Goal: Transaction & Acquisition: Book appointment/travel/reservation

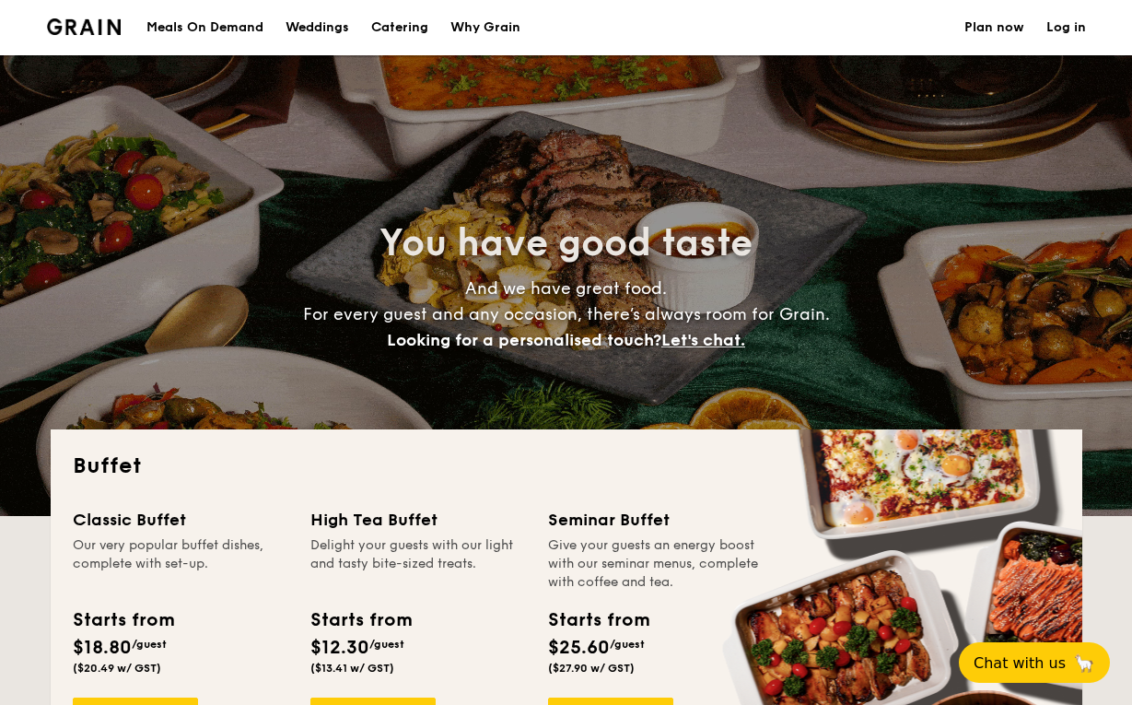
select select
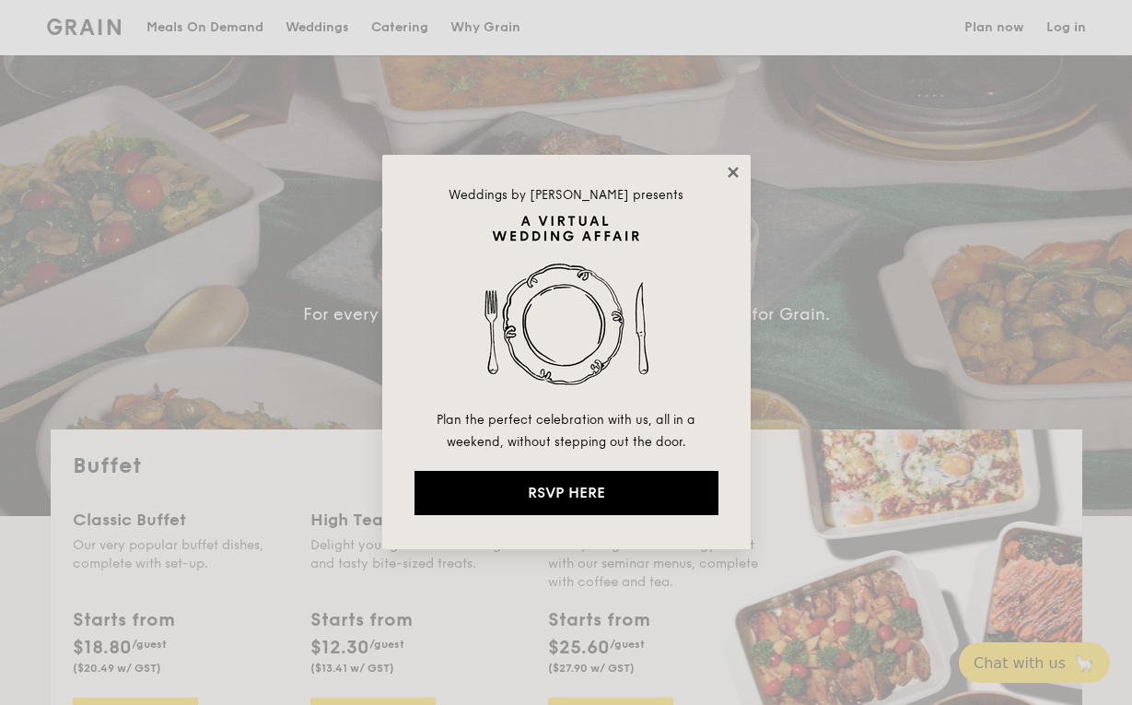
click at [733, 165] on icon at bounding box center [733, 172] width 17 height 17
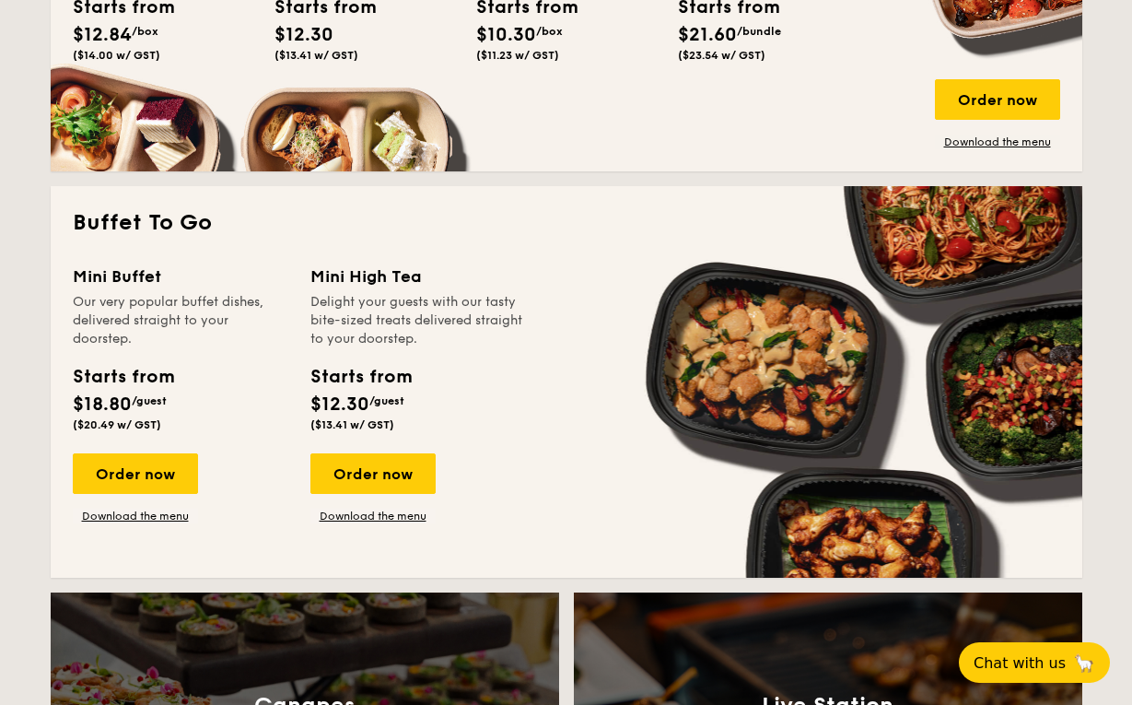
scroll to position [1054, 0]
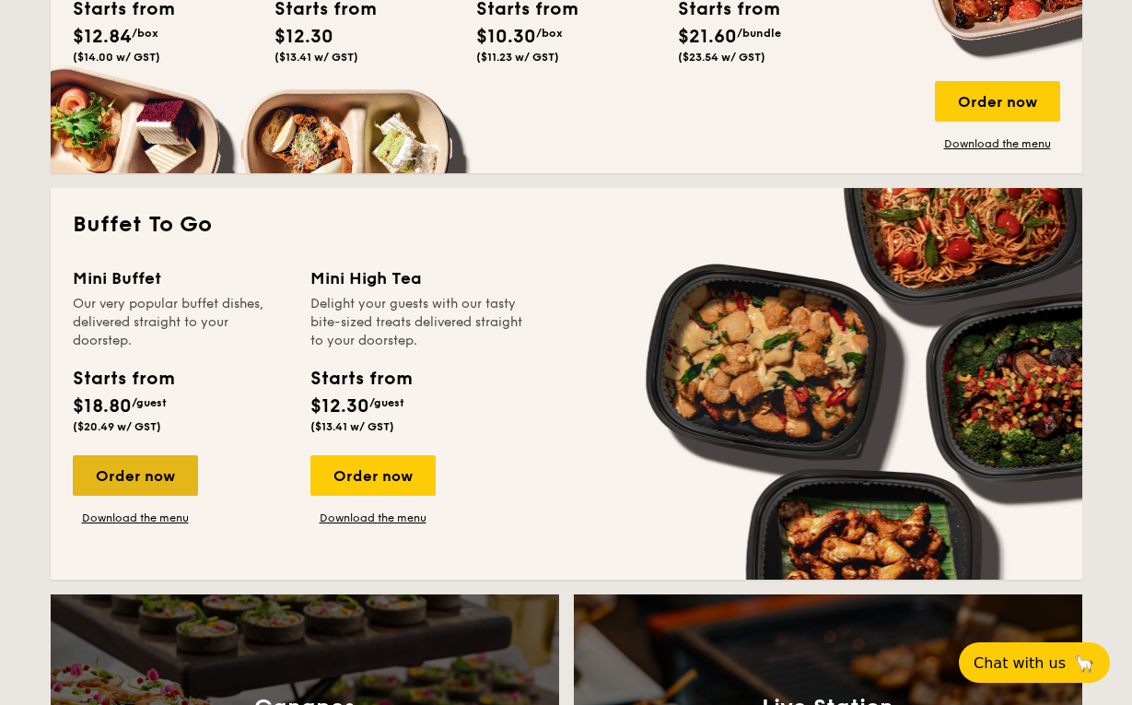
click at [135, 472] on div "Order now" at bounding box center [135, 475] width 125 height 41
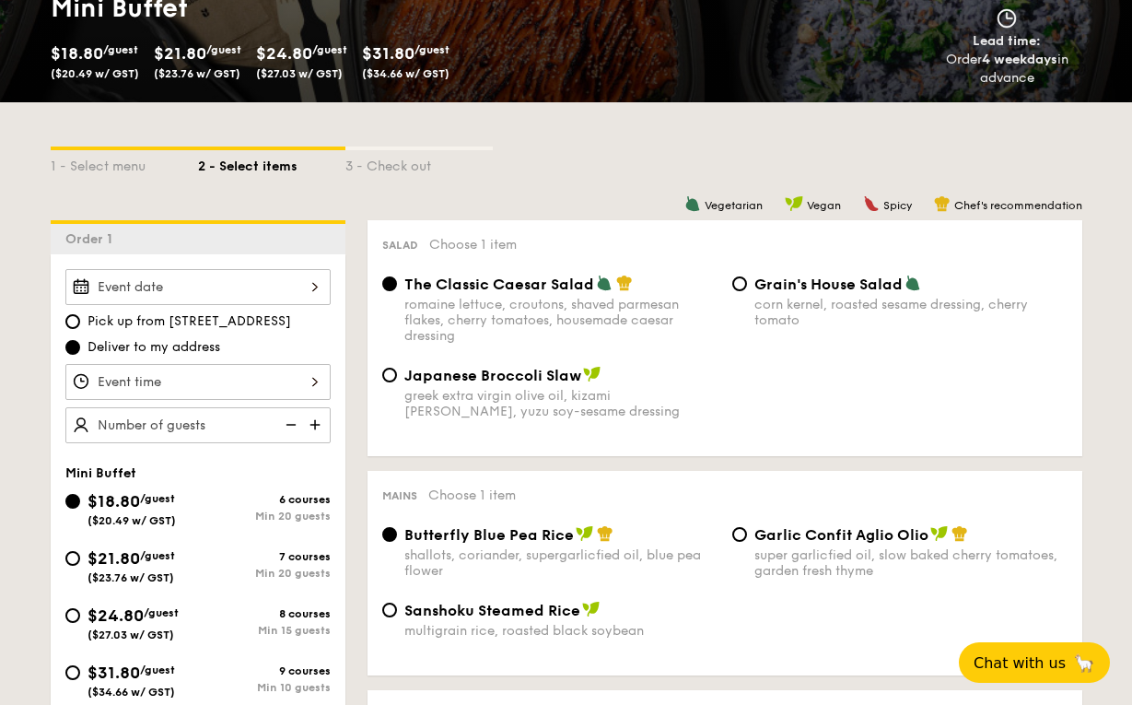
scroll to position [300, 0]
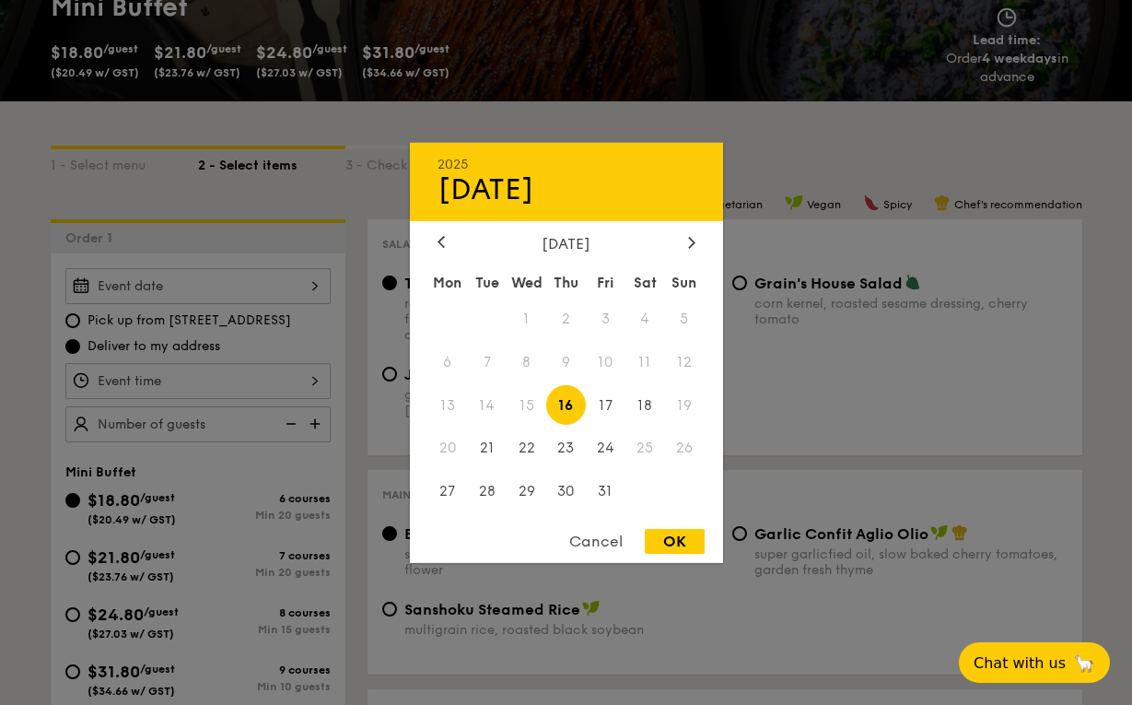
click at [314, 287] on div "2025 Oct [DATE] Tue Wed Thu Fri Sat Sun 1 2 3 4 5 6 7 8 9 10 11 12 13 14 15 16 …" at bounding box center [197, 286] width 265 height 36
click at [646, 450] on span "25" at bounding box center [646, 448] width 40 height 40
click at [592, 532] on div "Cancel" at bounding box center [596, 541] width 90 height 25
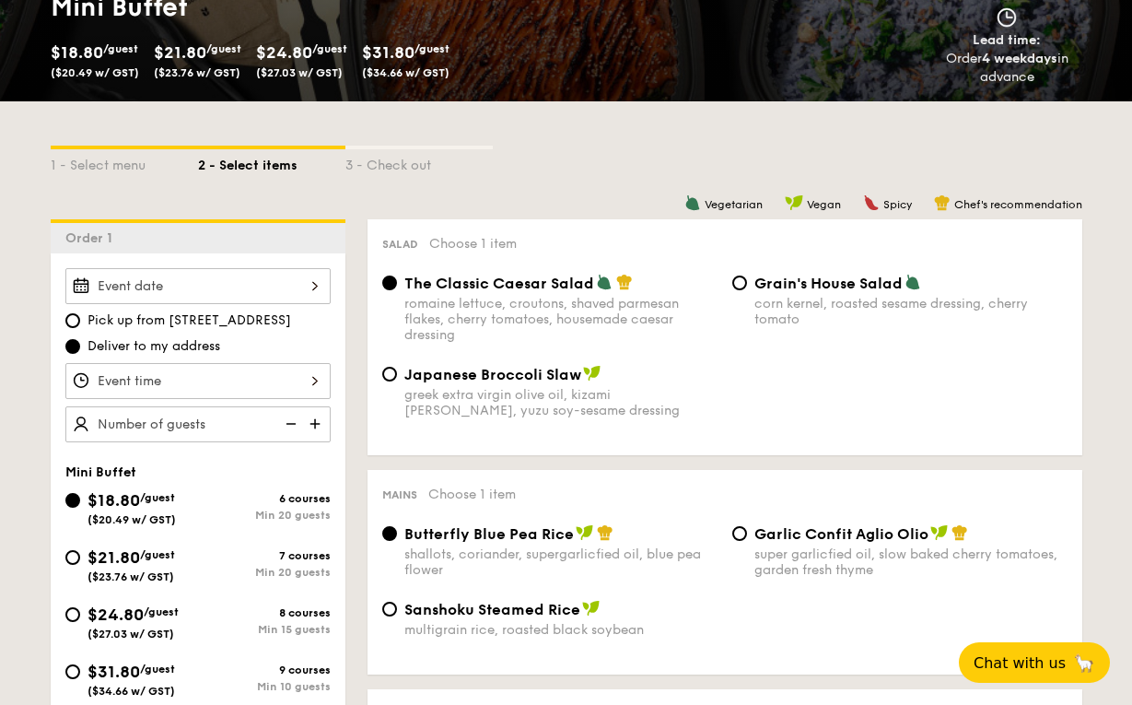
select select
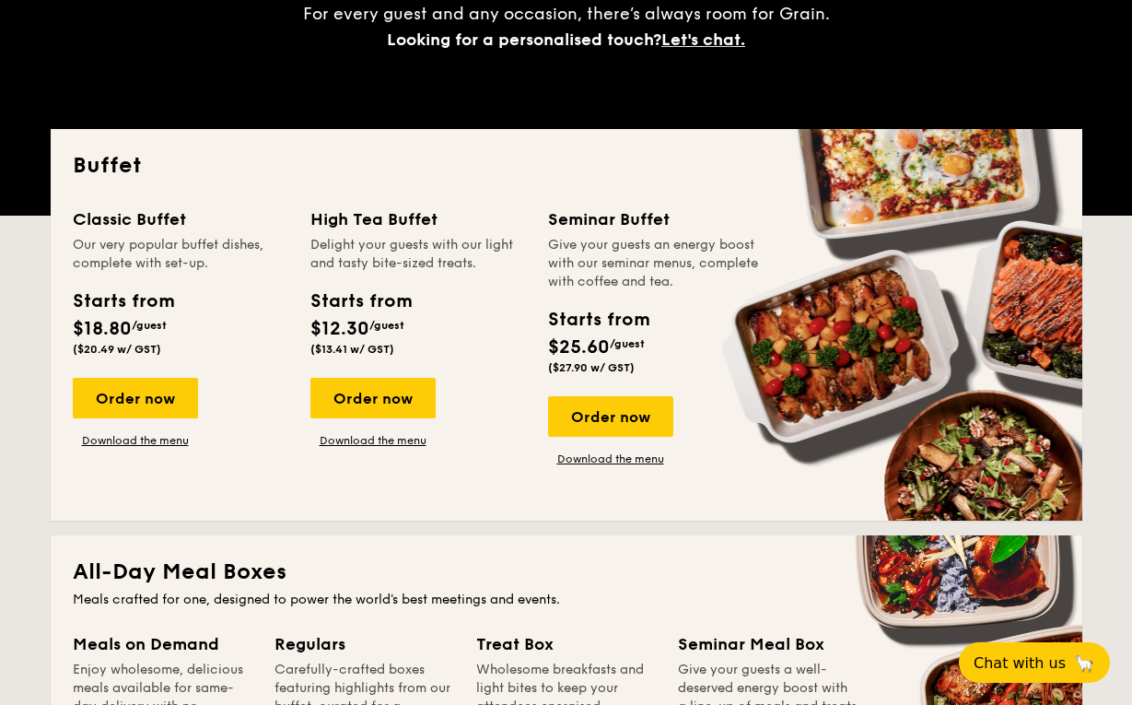
scroll to position [2662, 0]
